Goal: Transaction & Acquisition: Download file/media

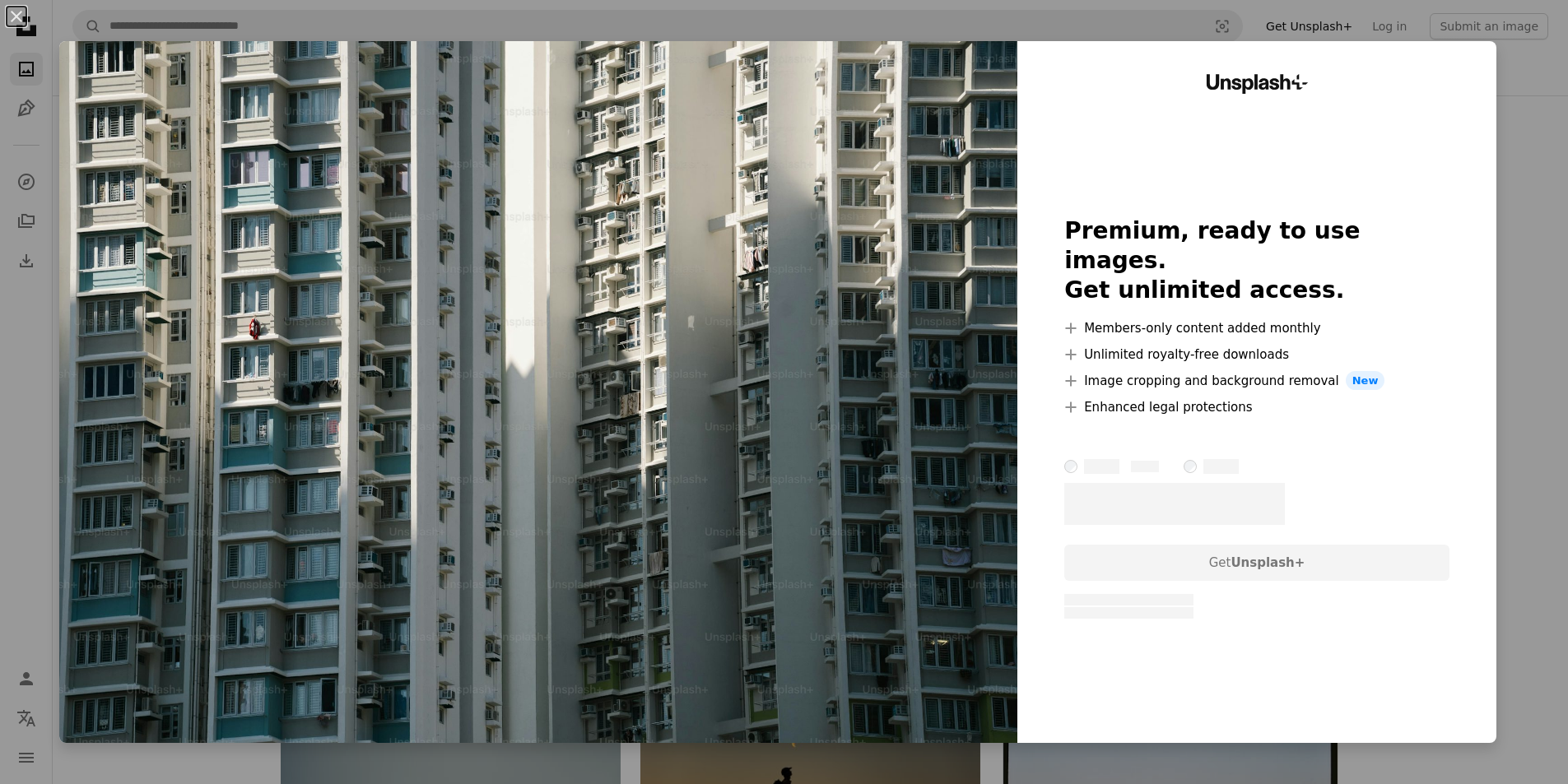
scroll to position [164, 0]
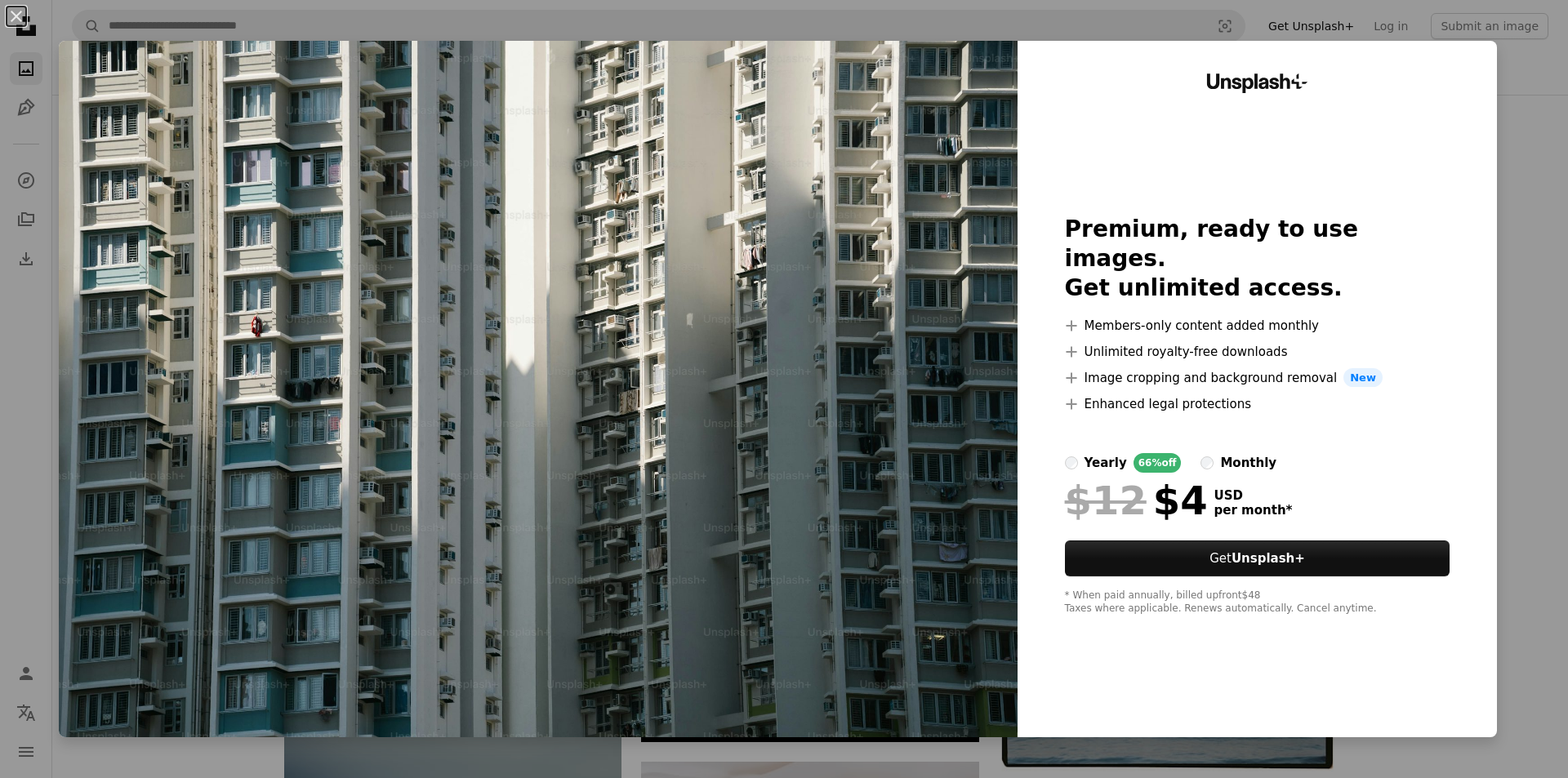
click at [1494, 193] on div "An X shape Unsplash+ Premium, ready to use images. Get unlimited access. A plus…" at bounding box center [784, 389] width 1568 height 778
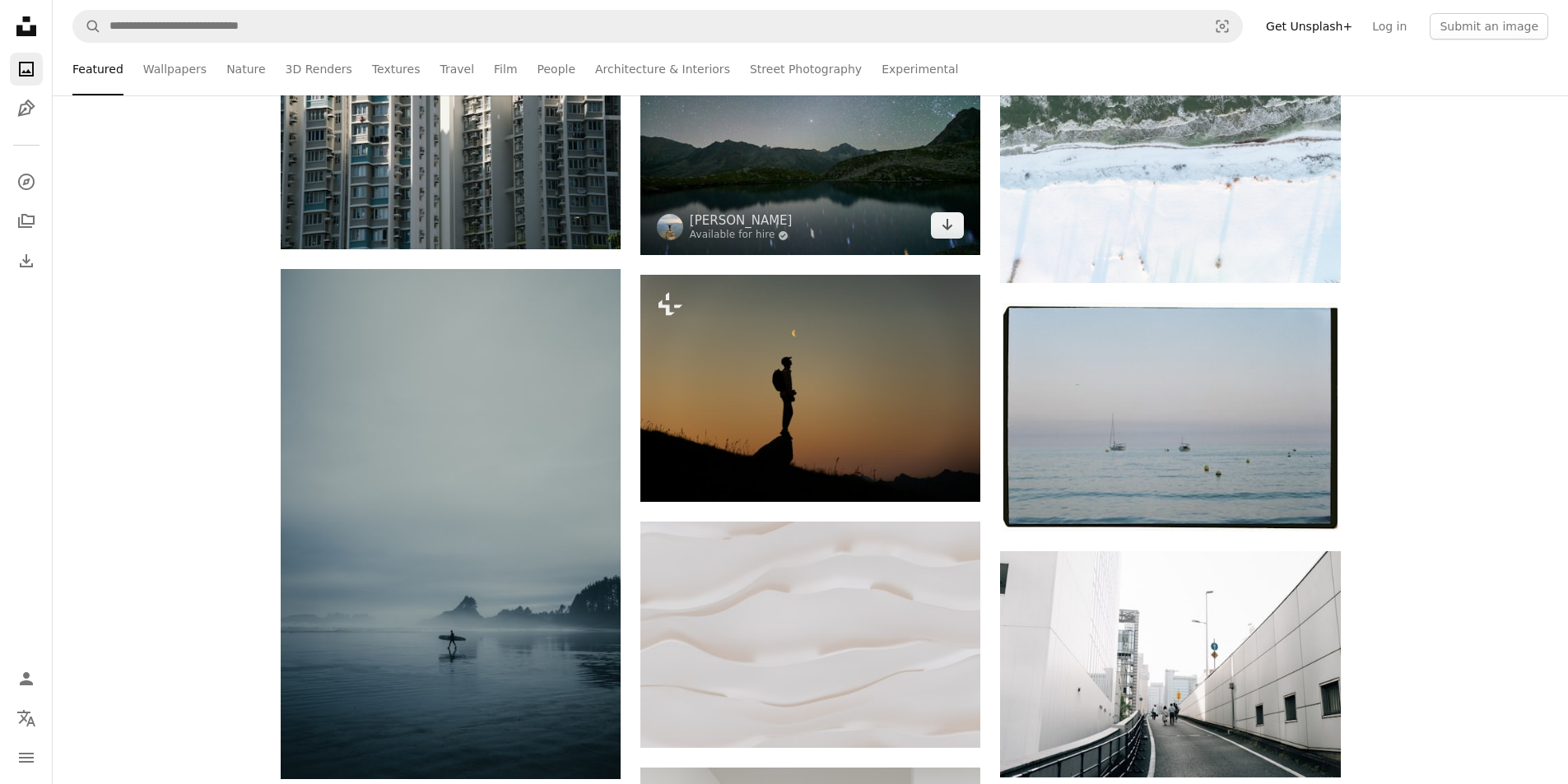
scroll to position [411, 0]
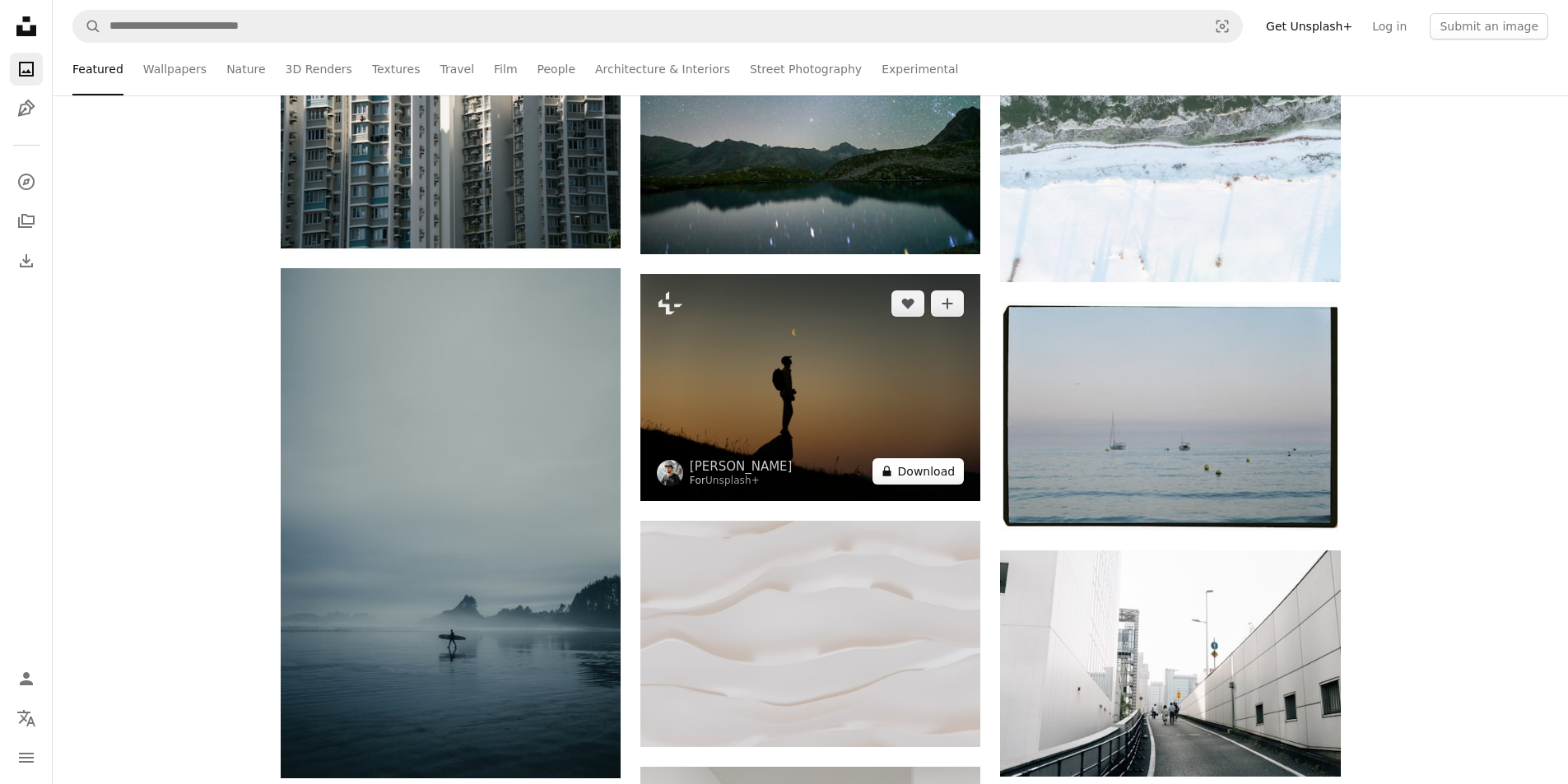
click at [914, 467] on button "A lock Download" at bounding box center [918, 471] width 92 height 26
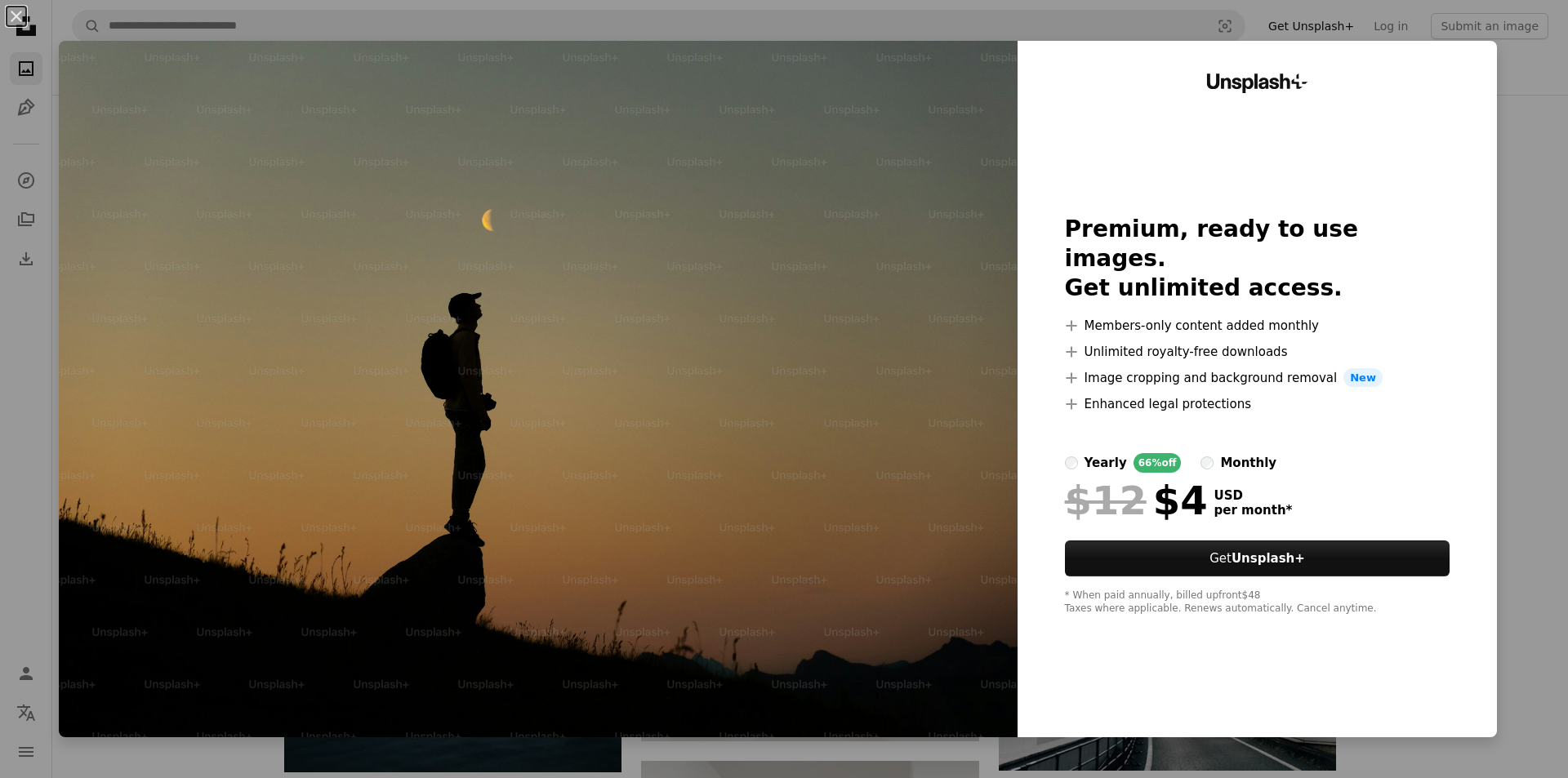
click at [1499, 147] on div "An X shape Unsplash+ Premium, ready to use images. Get unlimited access. A plus…" at bounding box center [784, 389] width 1568 height 778
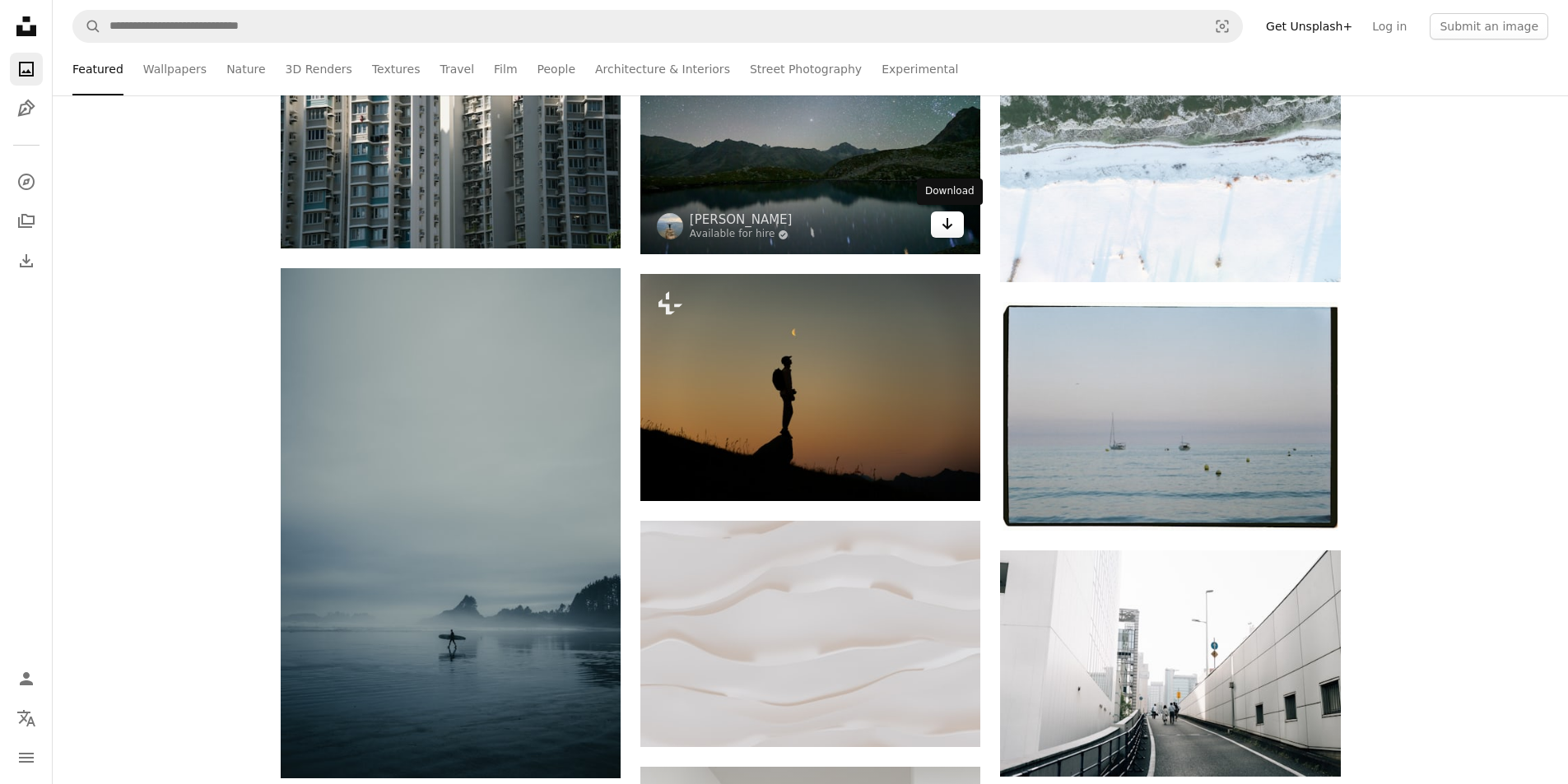
click at [952, 221] on icon "Arrow pointing down" at bounding box center [947, 224] width 13 height 19
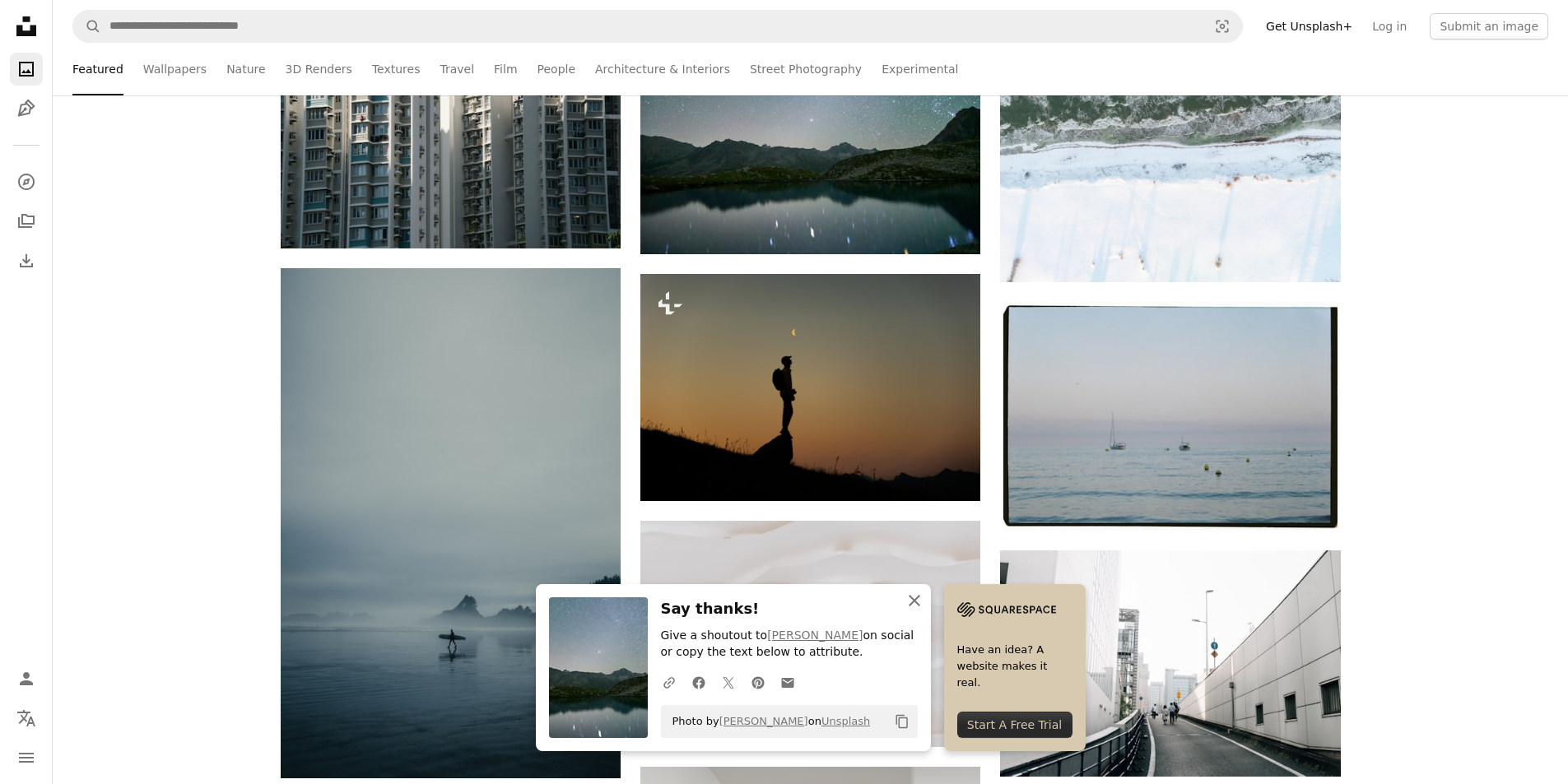
click at [915, 598] on icon "button" at bounding box center [914, 600] width 11 height 11
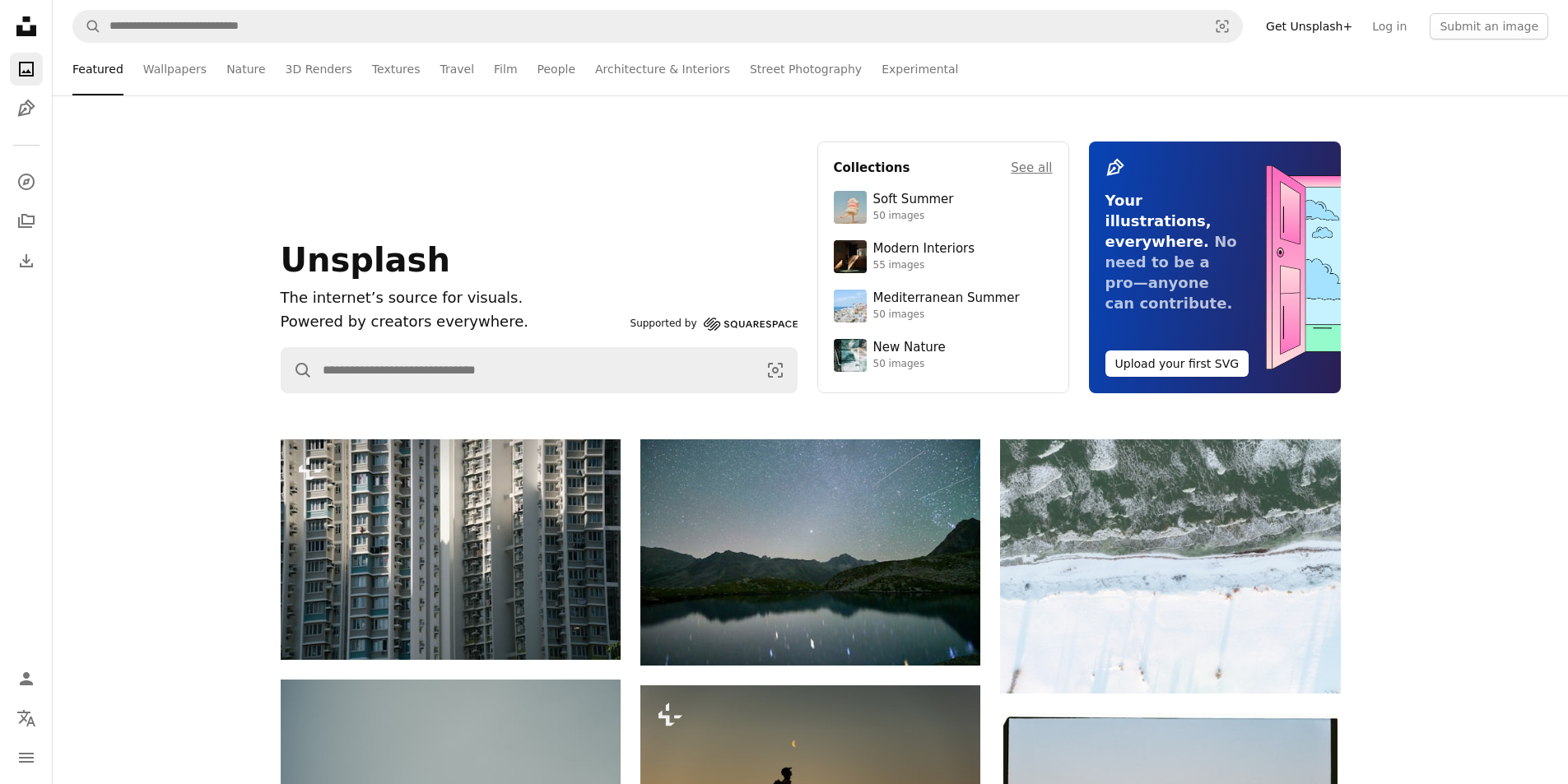
click at [1514, 169] on div "Unsplash The internet’s source for visuals. Powered by creators everywhere. Sup…" at bounding box center [810, 267] width 1515 height 252
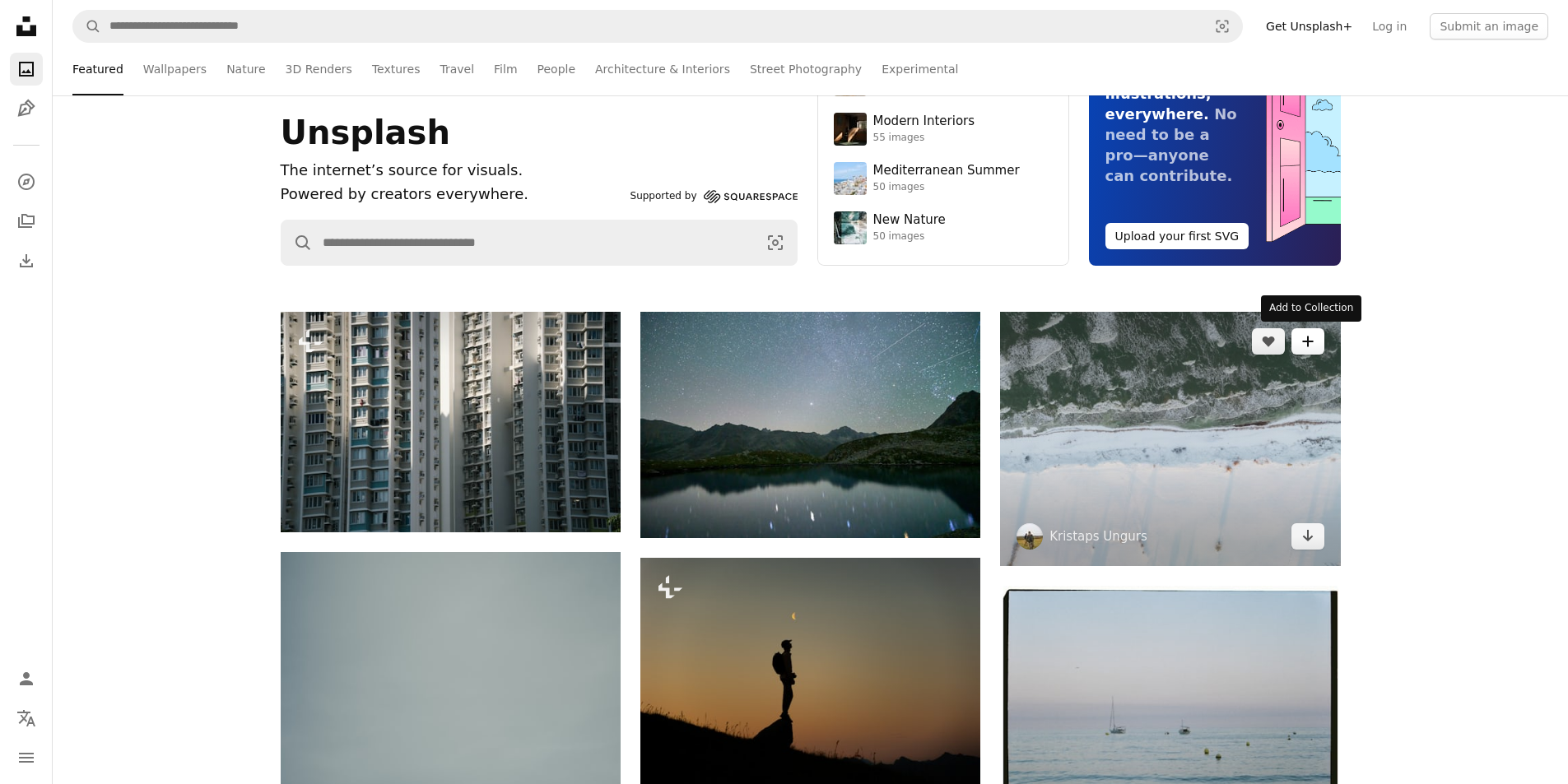
scroll to position [411, 0]
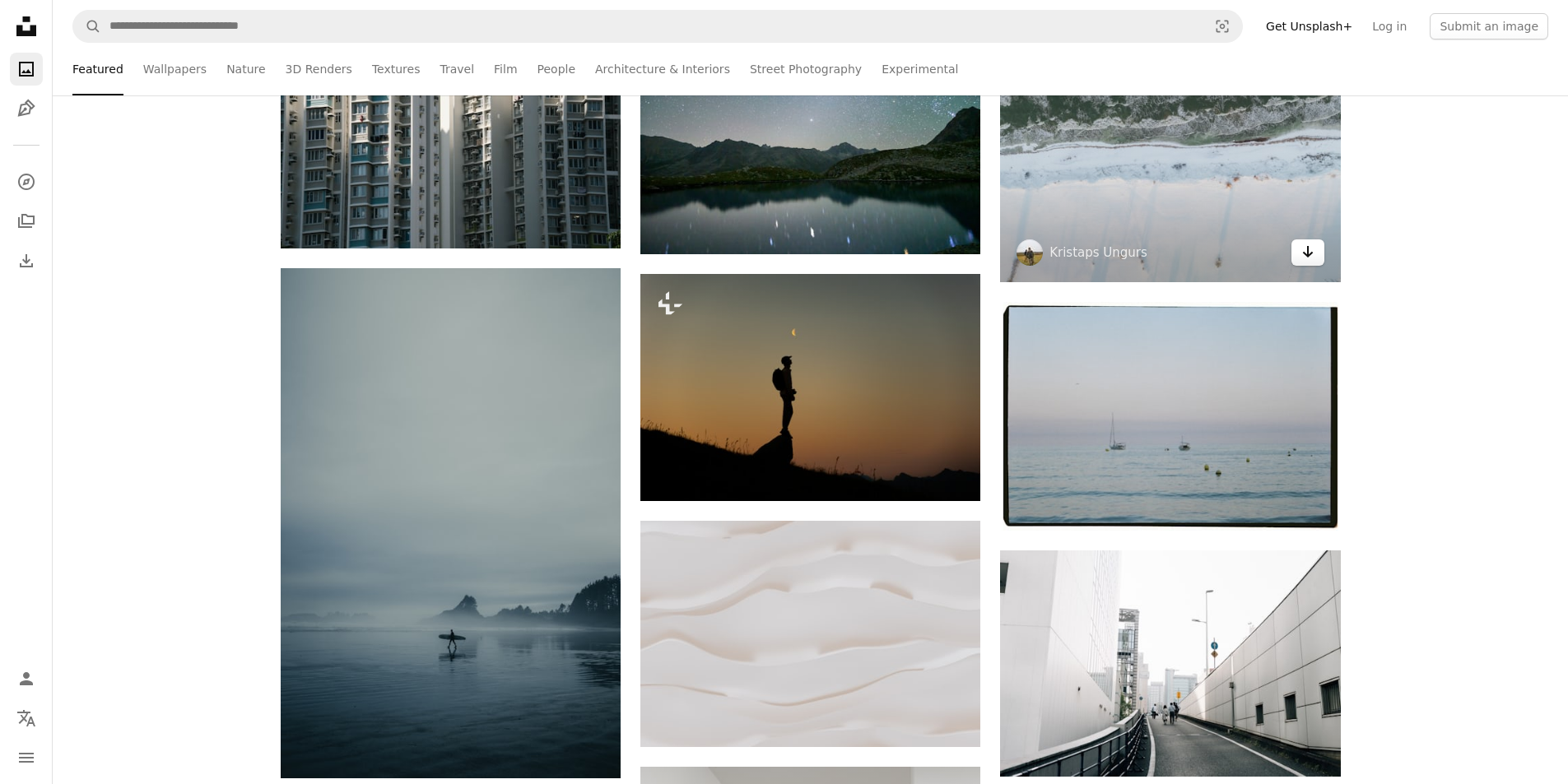
click at [1312, 257] on icon "Arrow pointing down" at bounding box center [1307, 251] width 13 height 19
